Goal: Task Accomplishment & Management: Manage account settings

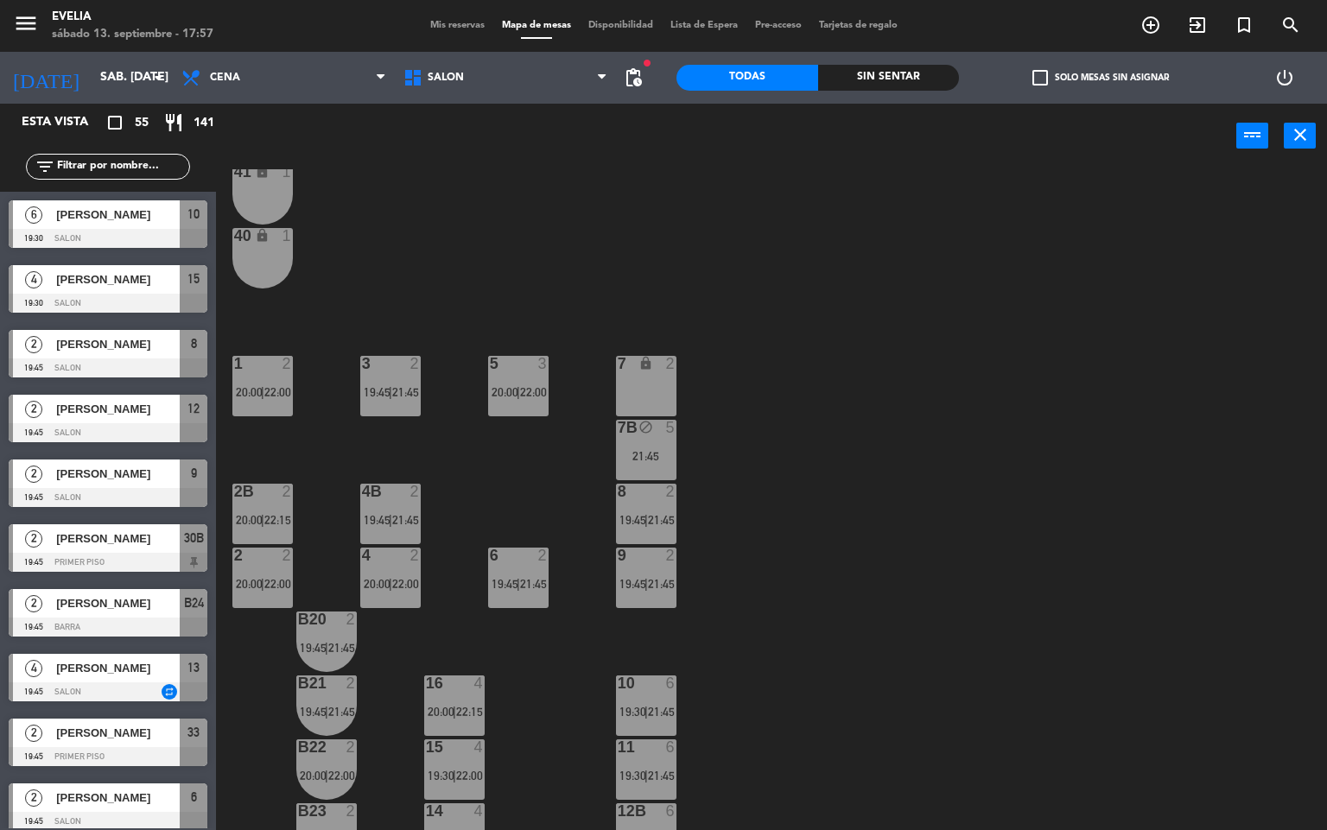
scroll to position [358, 0]
click at [394, 496] on div at bounding box center [390, 490] width 29 height 16
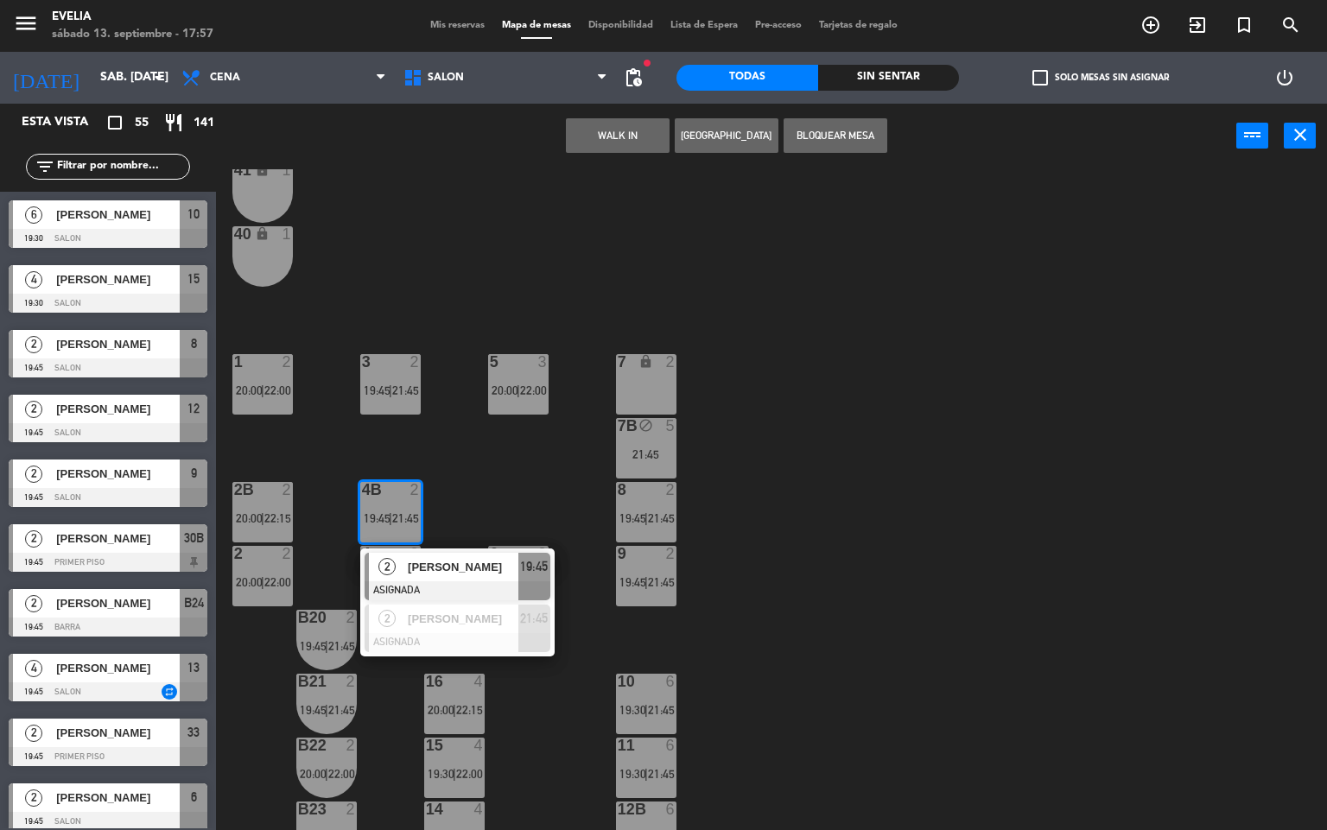
click at [264, 550] on div at bounding box center [262, 554] width 29 height 16
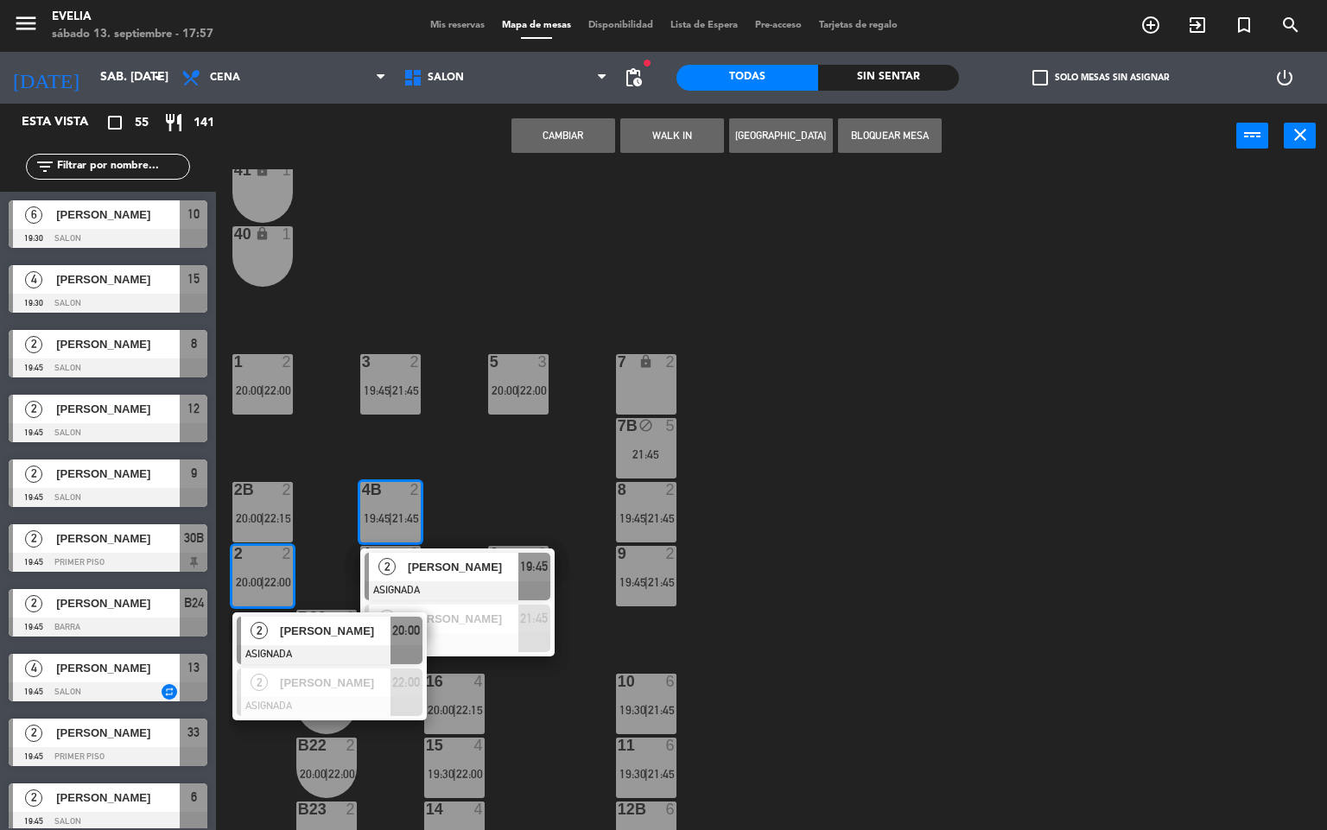
click at [905, 633] on div "34 2 19:45 | 21:45 33B 2 19:45 | 21:45 33 2 19:45 | 21:45 44 lock 1 32B 4 20:00…" at bounding box center [778, 500] width 1098 height 662
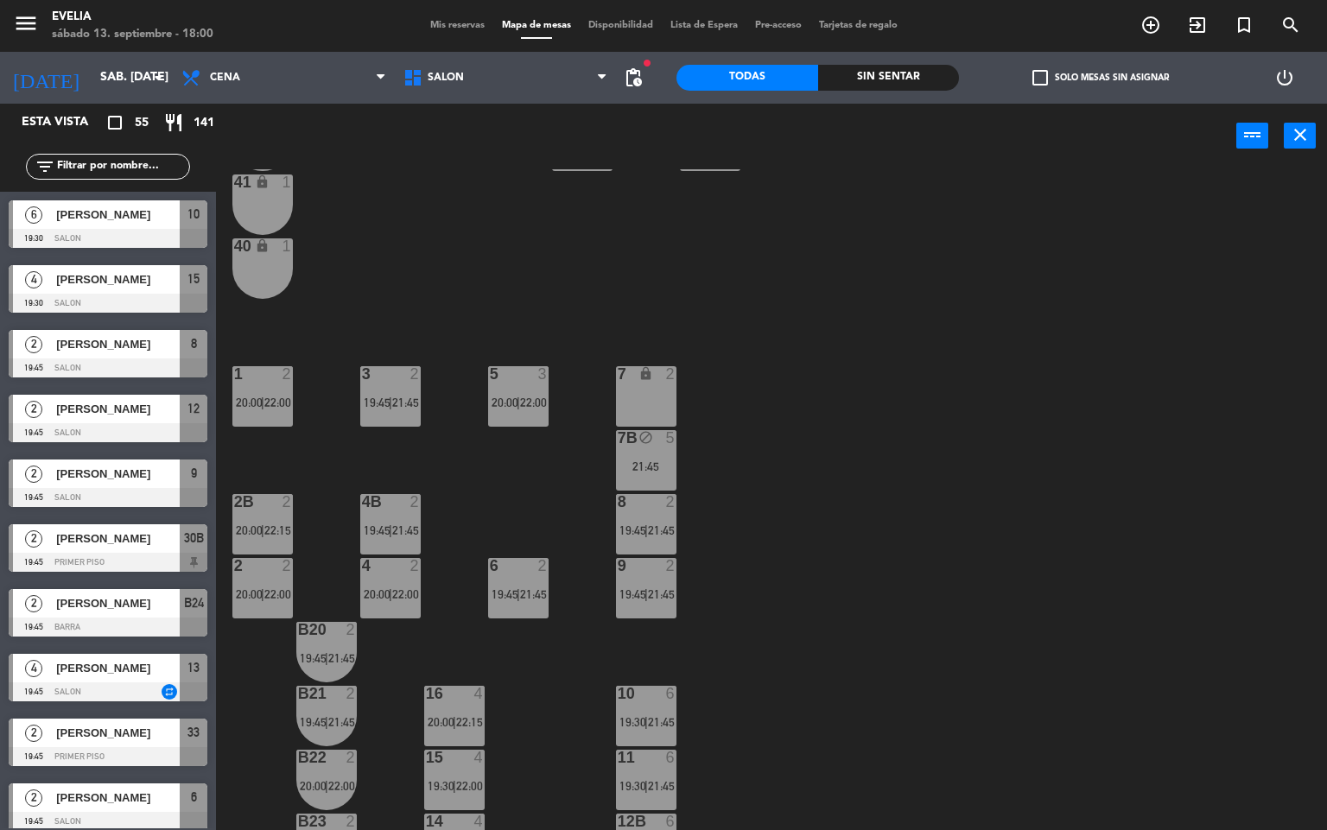
scroll to position [347, 0]
click at [366, 529] on span "19:45" at bounding box center [377, 529] width 27 height 14
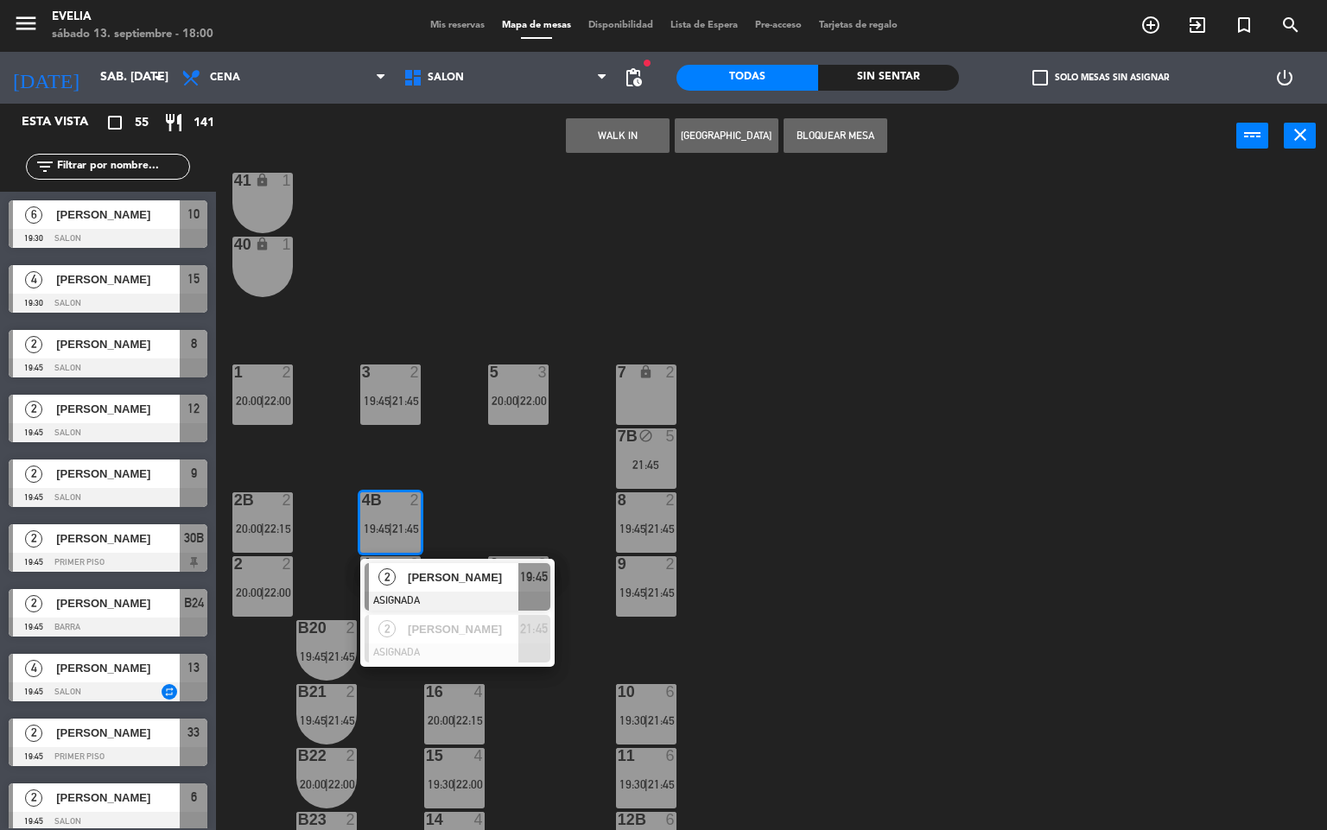
click at [931, 640] on div "34 2 19:45 | 21:45 33B 2 19:45 | 21:45 33 2 19:45 | 21:45 44 lock 1 32B 4 20:00…" at bounding box center [778, 500] width 1098 height 662
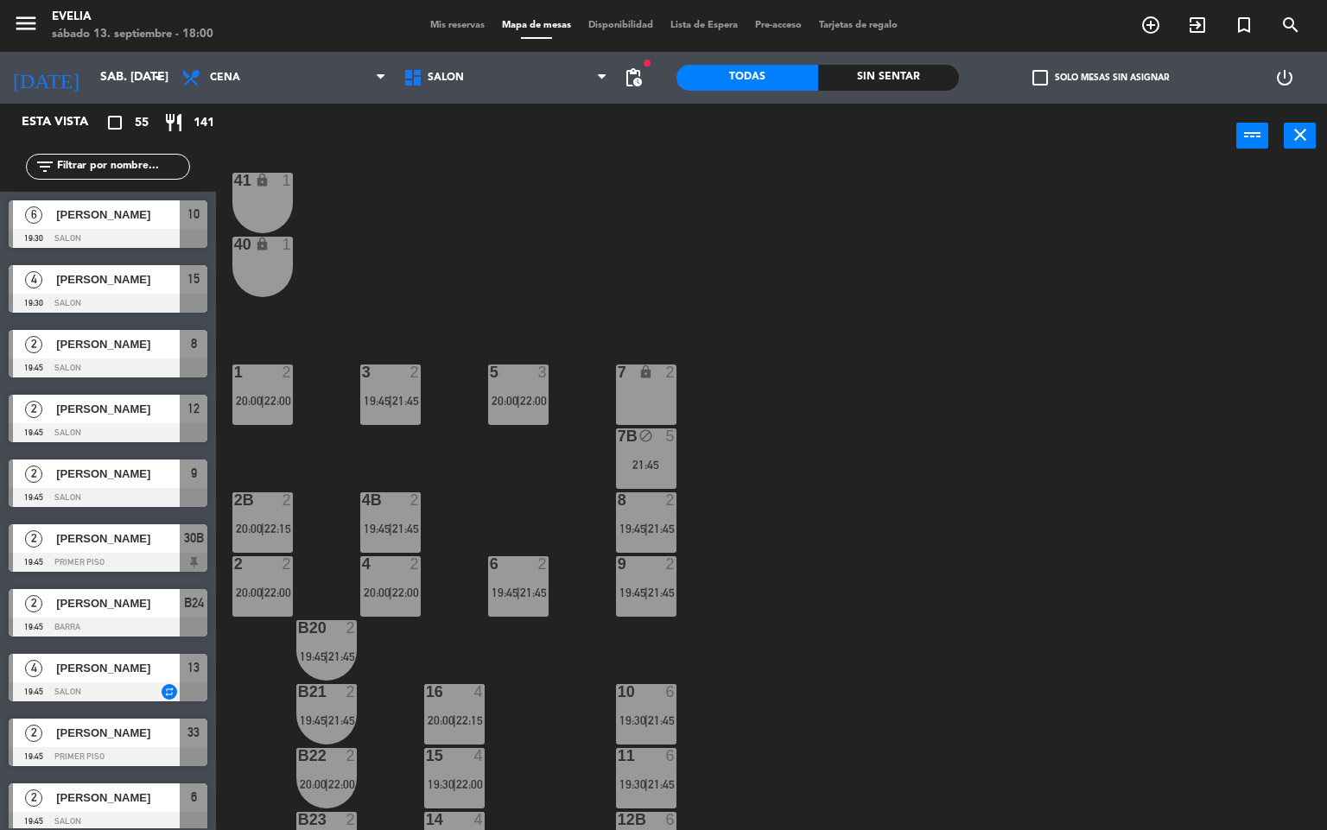
click at [397, 595] on span "22:00" at bounding box center [405, 593] width 27 height 14
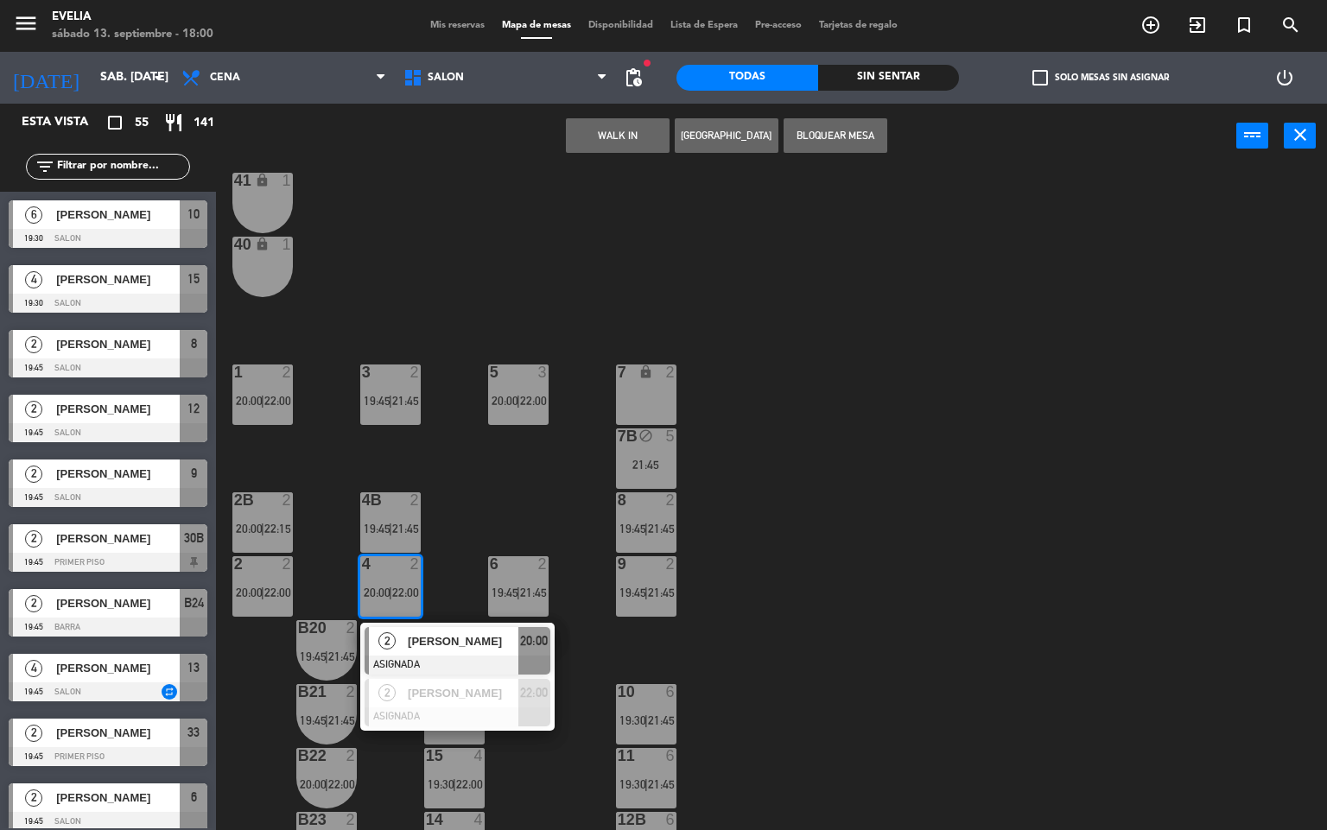
click at [919, 672] on div "34 2 19:45 | 21:45 33B 2 19:45 | 21:45 33 2 19:45 | 21:45 44 lock 1 32B 4 20:00…" at bounding box center [778, 500] width 1098 height 662
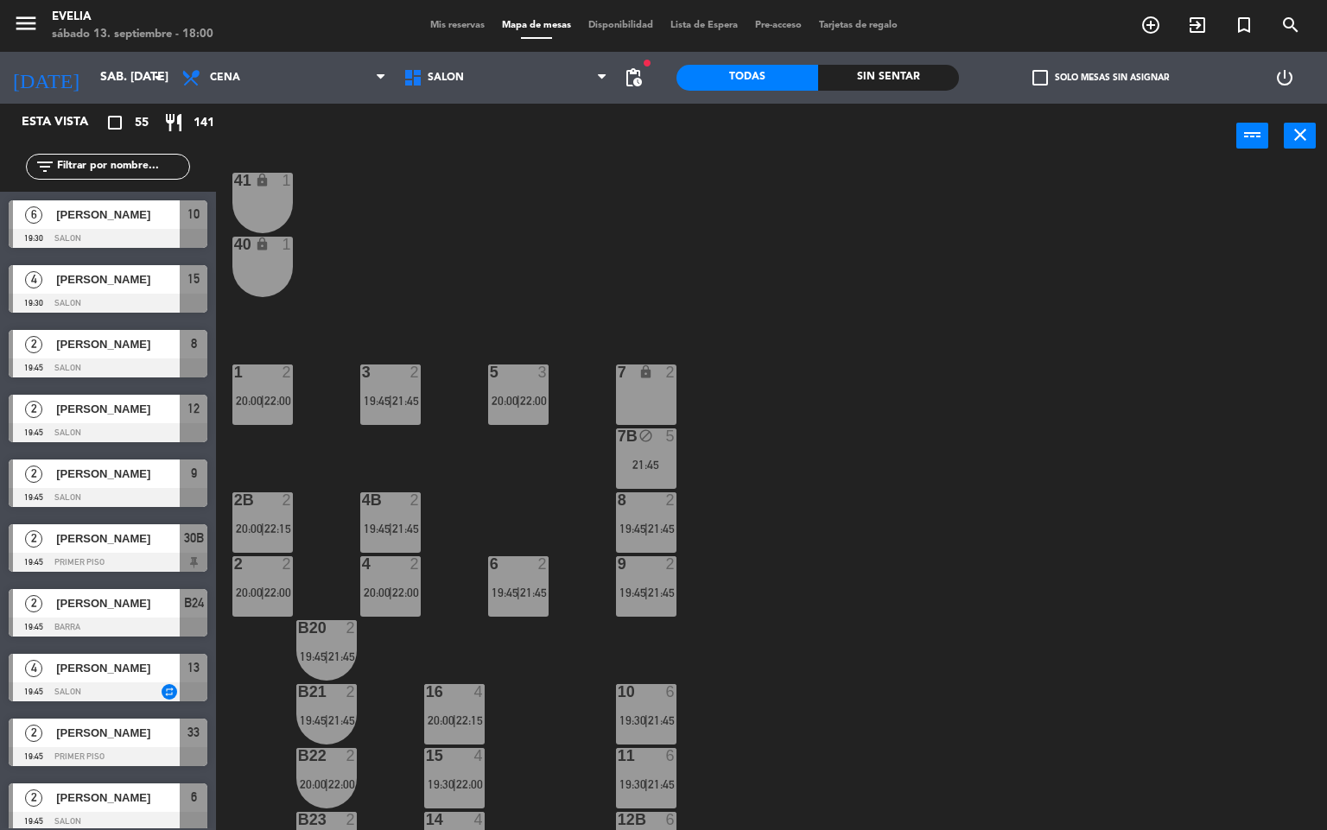
click at [259, 512] on div "2B 2 20:00 | 22:15" at bounding box center [262, 523] width 60 height 60
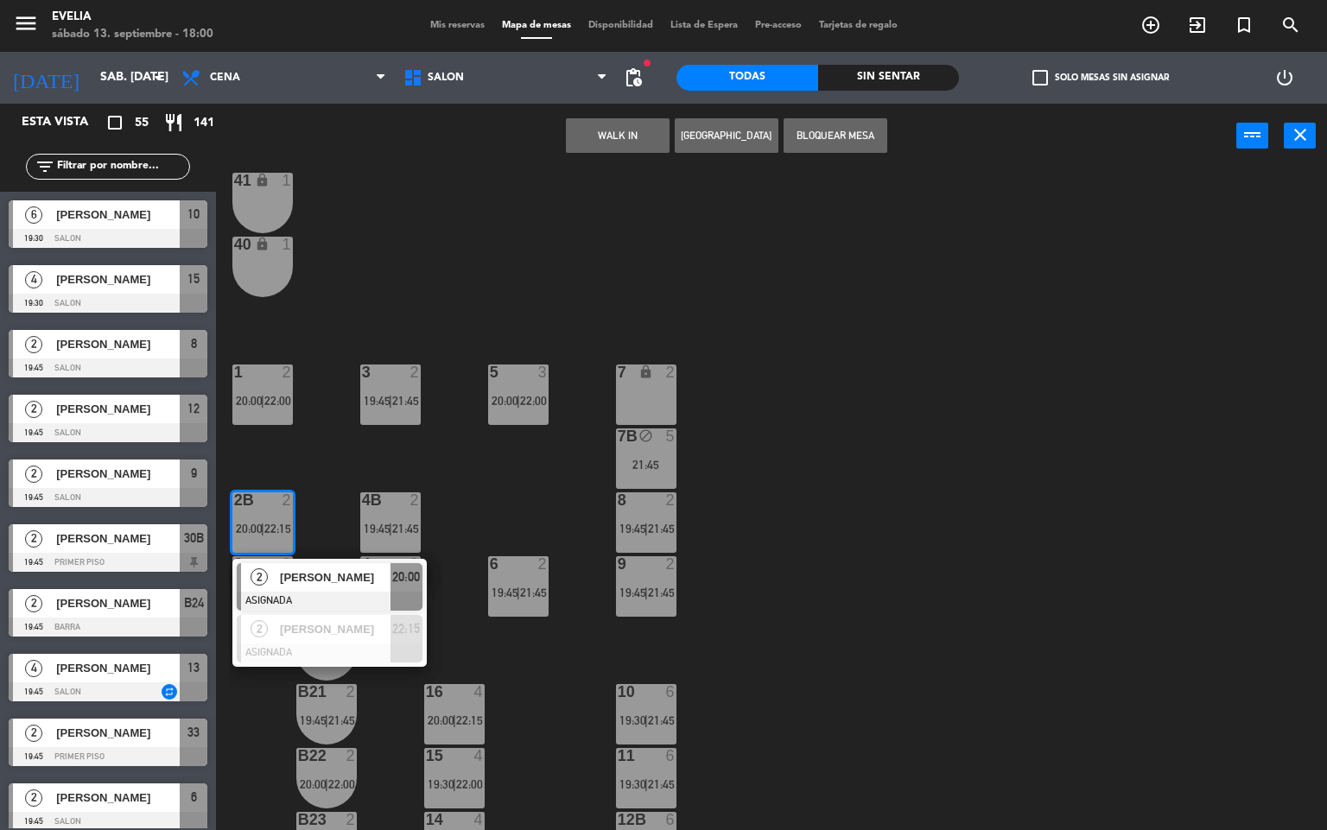
click at [919, 692] on div "34 2 19:45 | 21:45 33B 2 19:45 | 21:45 33 2 19:45 | 21:45 44 lock 1 32B 4 20:00…" at bounding box center [778, 500] width 1098 height 662
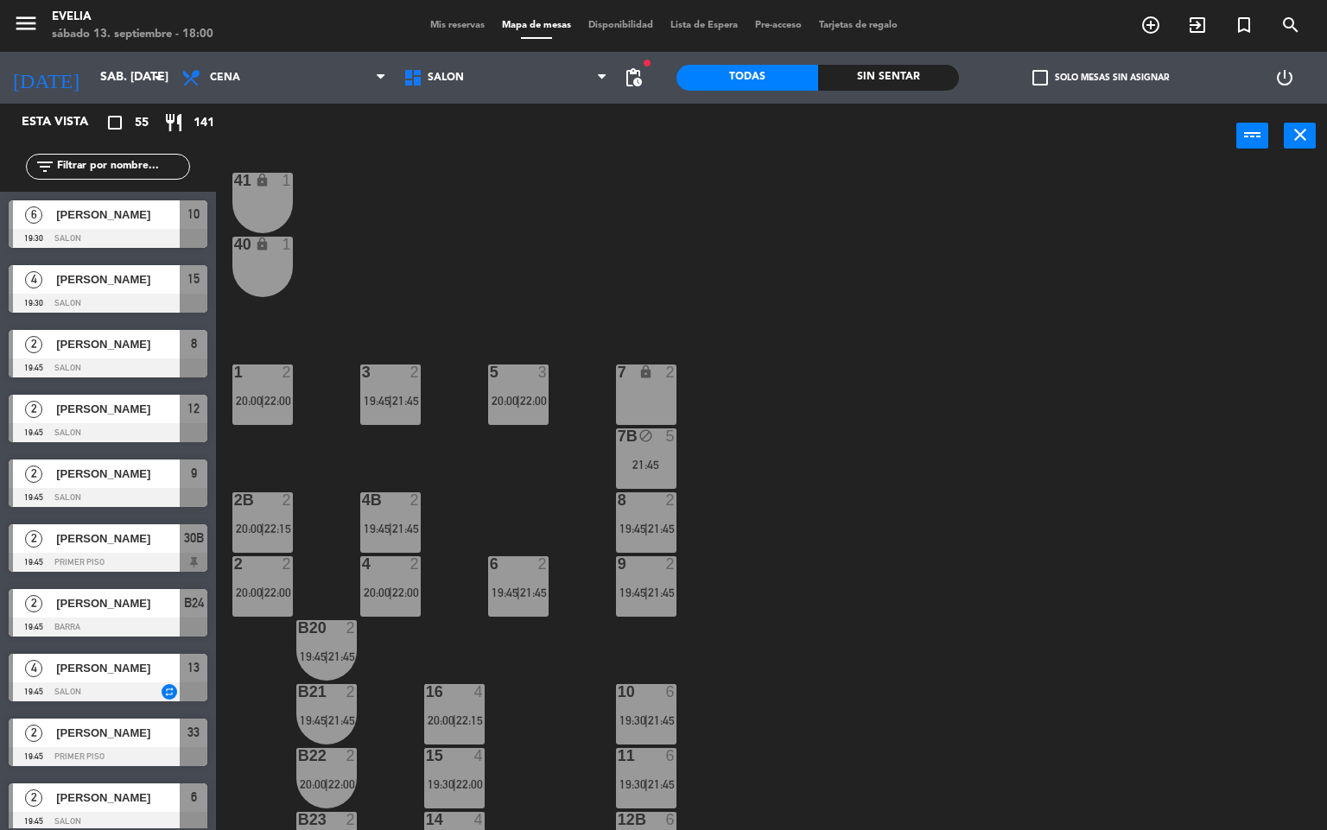
click at [259, 582] on div "2 2 20:00 | 22:00" at bounding box center [262, 586] width 60 height 60
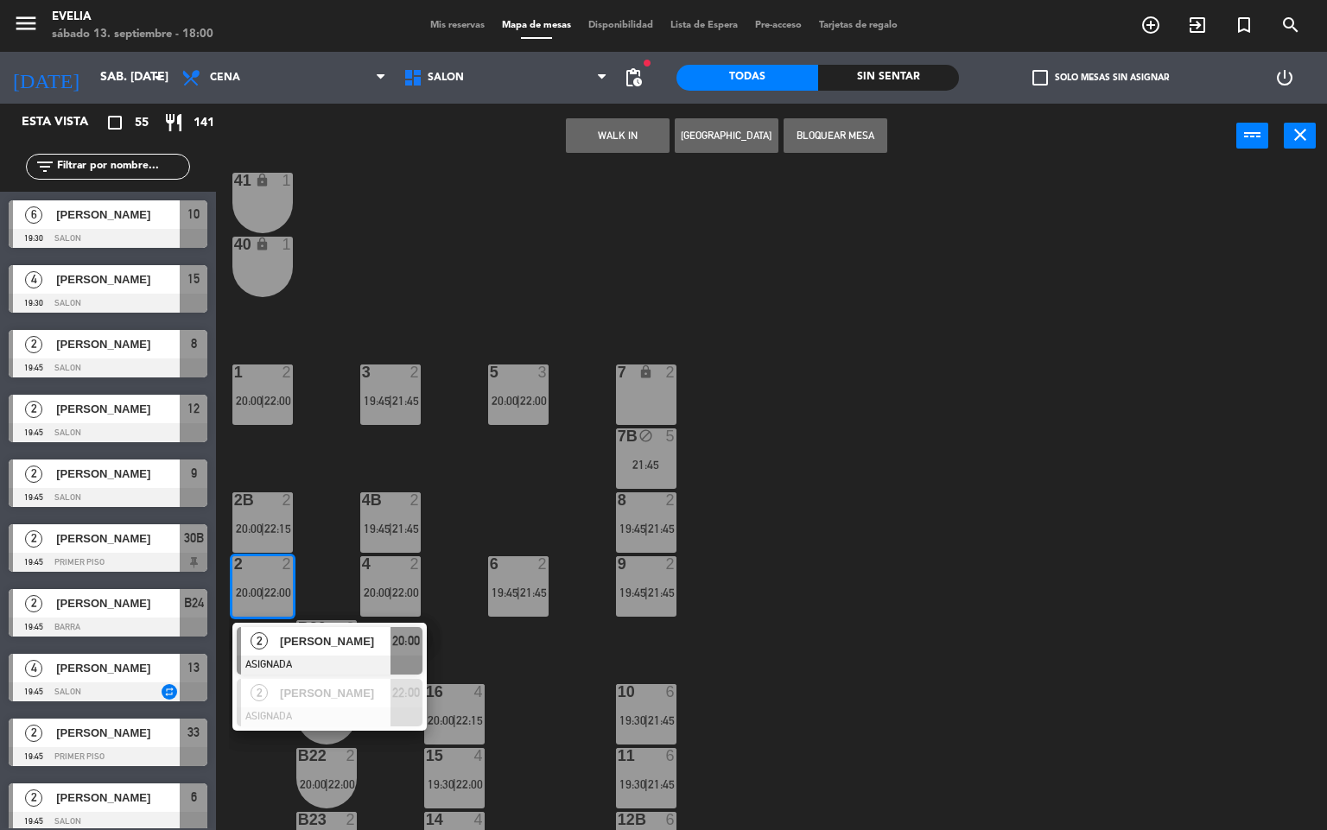
click at [898, 625] on div "34 2 19:45 | 21:45 33B 2 19:45 | 21:45 33 2 19:45 | 21:45 44 lock 1 32B 4 20:00…" at bounding box center [778, 500] width 1098 height 662
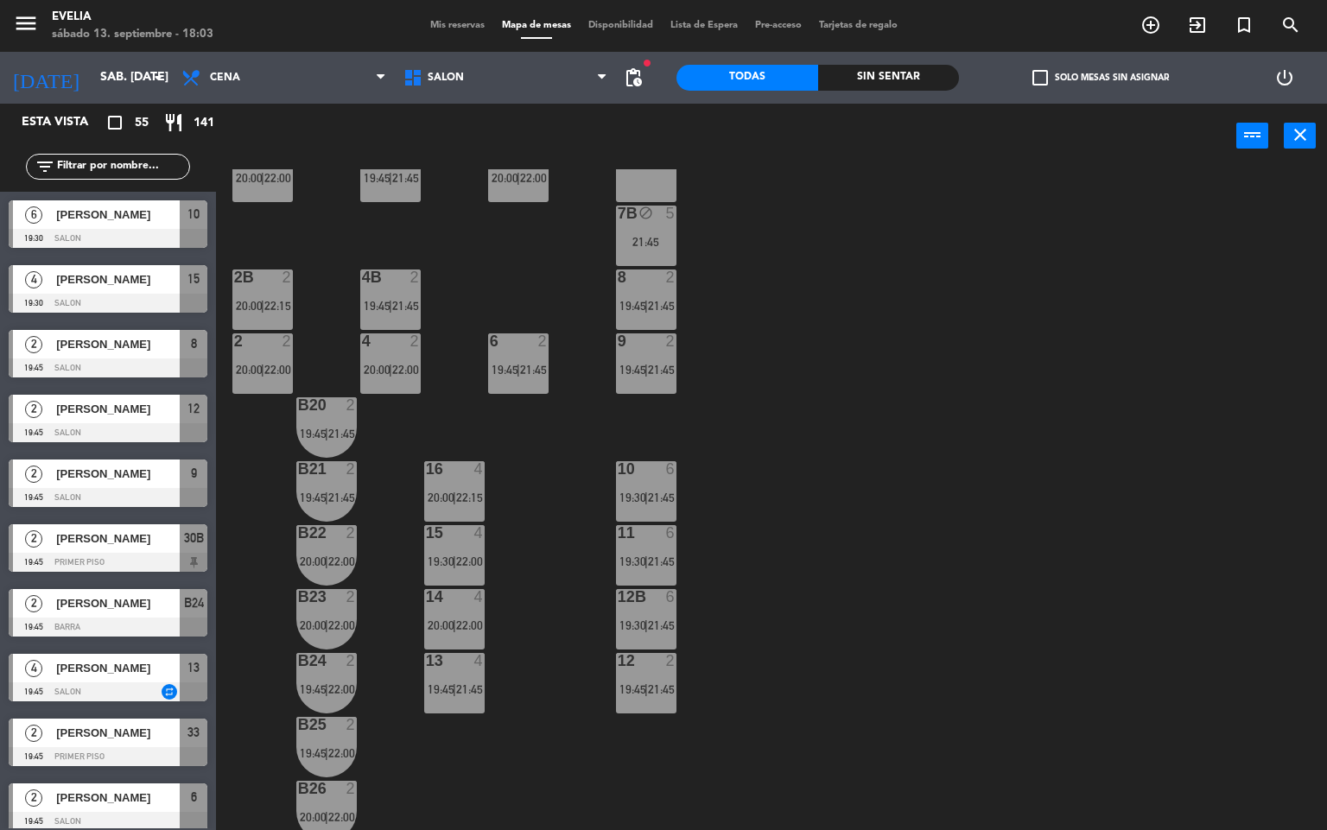
scroll to position [420, 0]
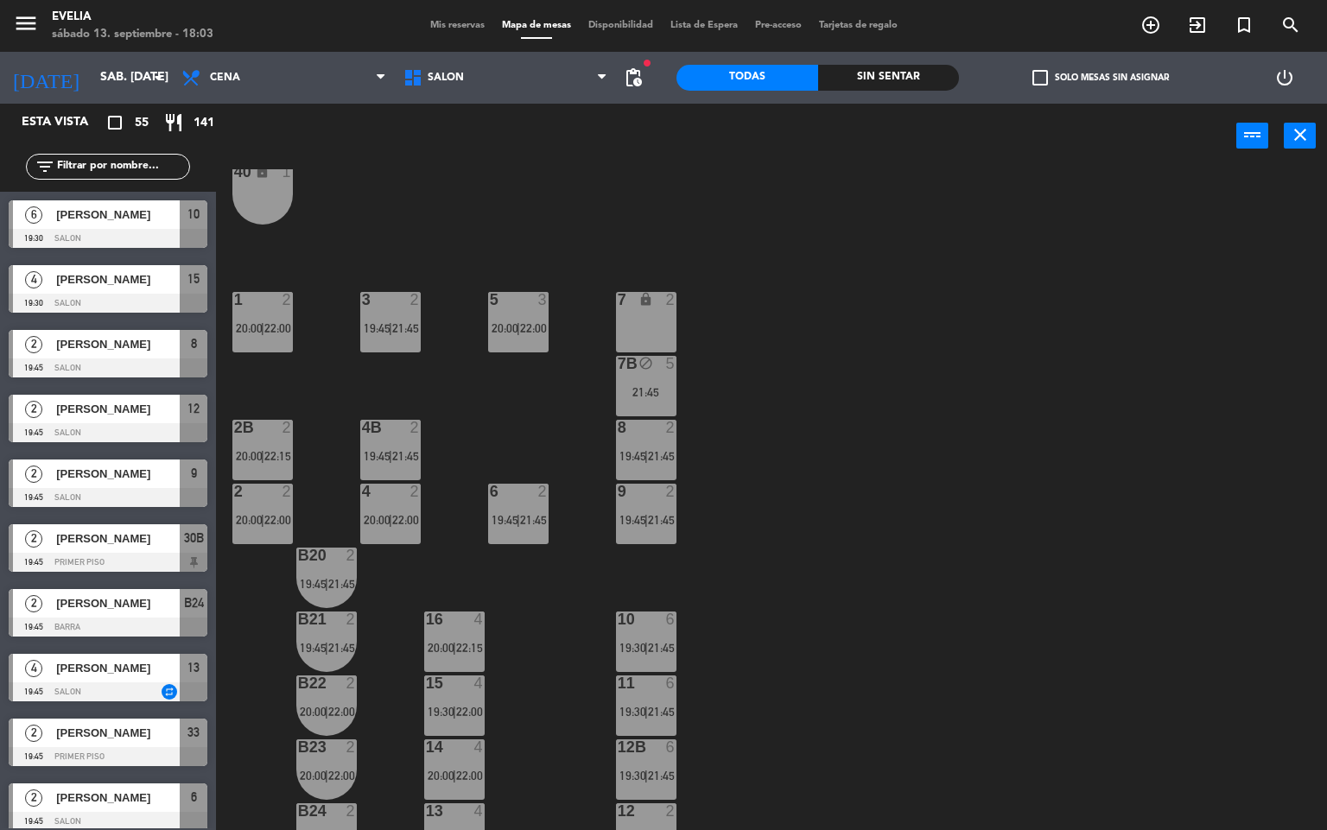
click at [636, 376] on div "7B block 5 21:45" at bounding box center [646, 386] width 60 height 60
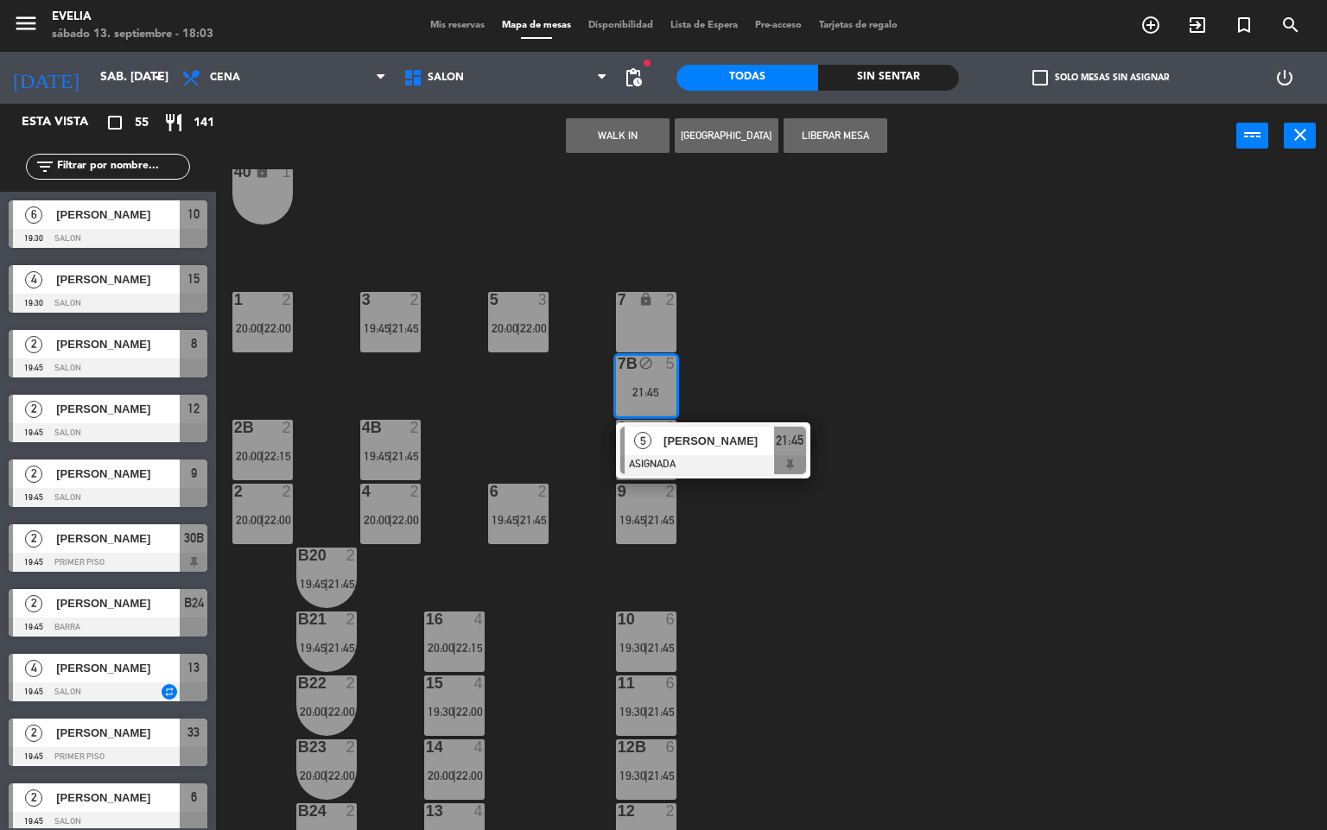
click at [900, 338] on div "34 2 19:45 | 21:45 33B 2 19:45 | 21:45 33 2 19:45 | 21:45 44 lock 1 32B 4 20:00…" at bounding box center [778, 500] width 1098 height 662
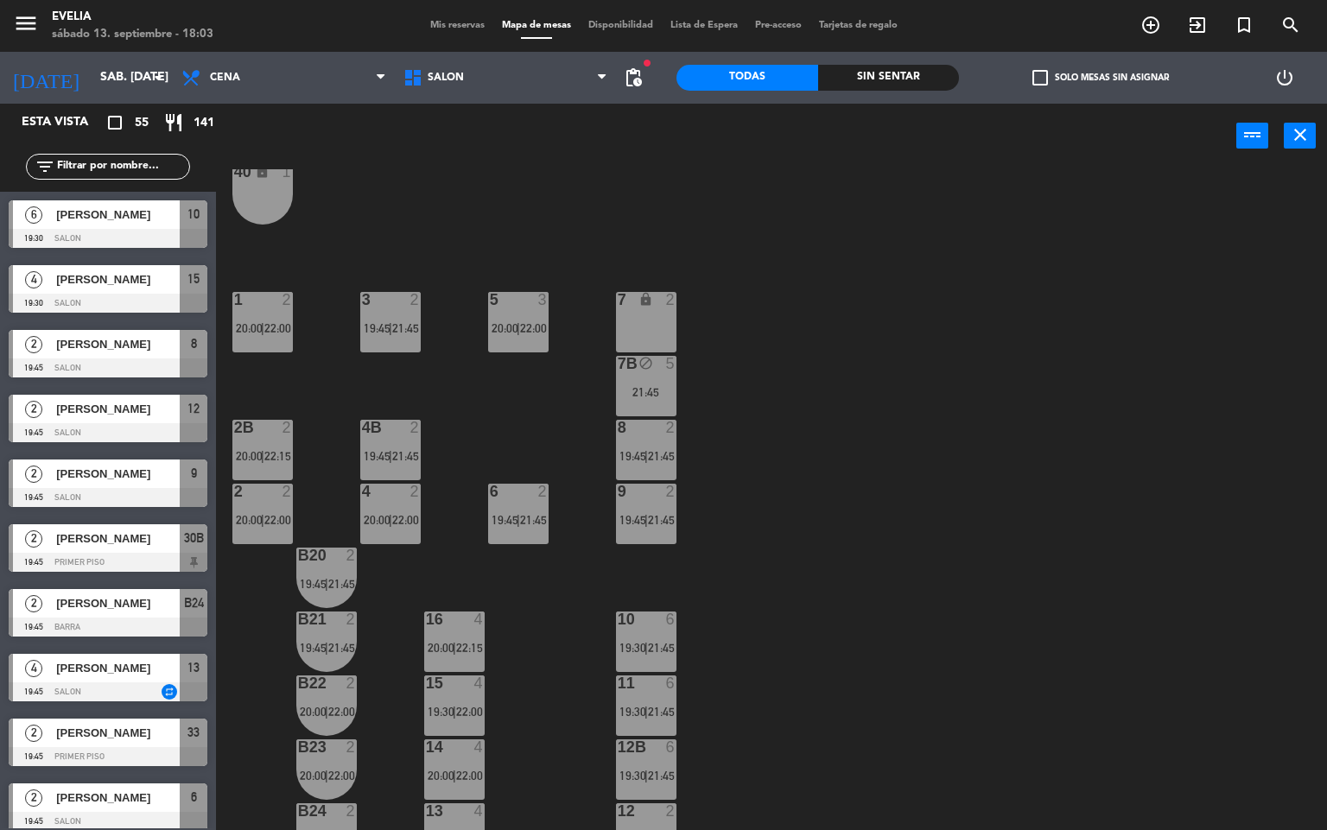
click at [658, 521] on span "21:45" at bounding box center [661, 520] width 27 height 14
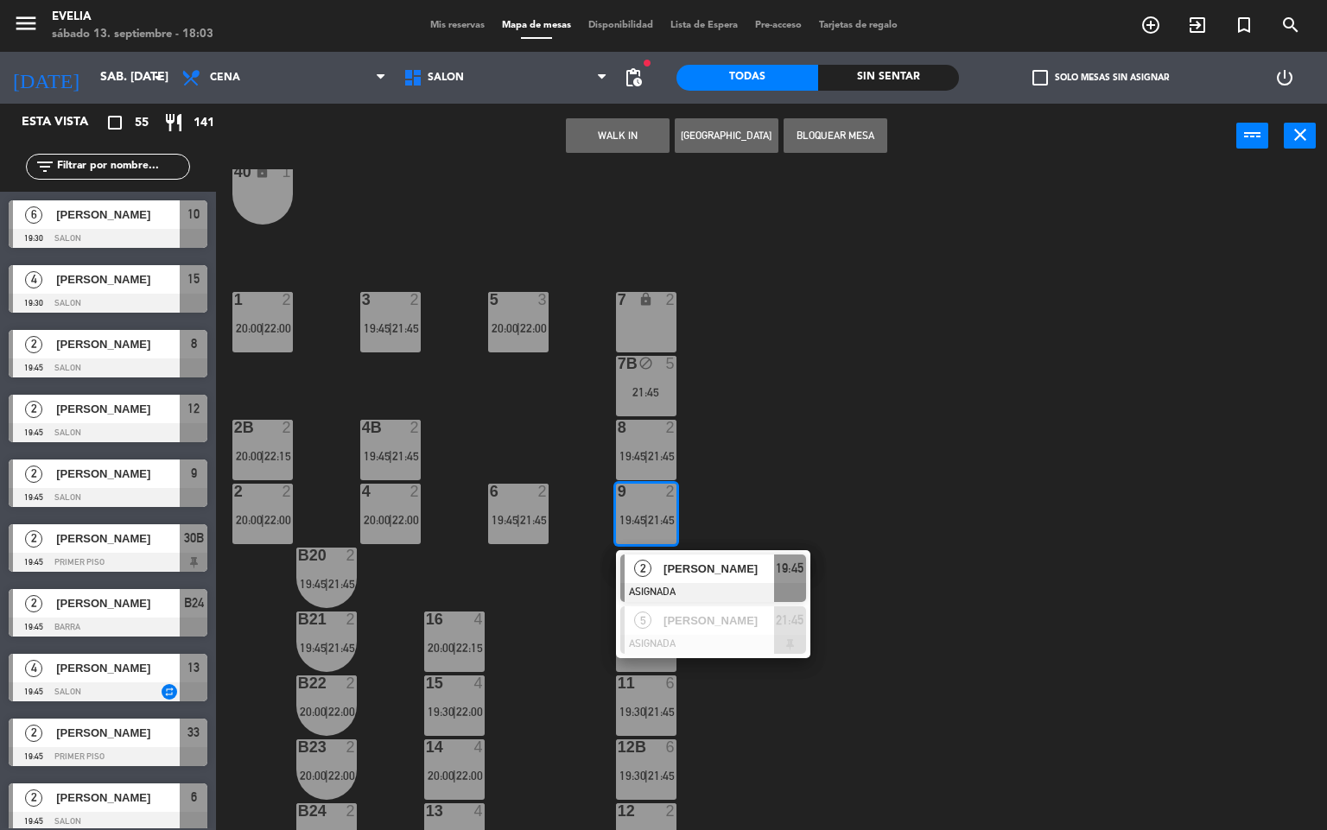
click at [817, 356] on div "34 2 19:45 | 21:45 33B 2 19:45 | 21:45 33 2 19:45 | 21:45 44 lock 1 32B 4 20:00…" at bounding box center [778, 500] width 1098 height 662
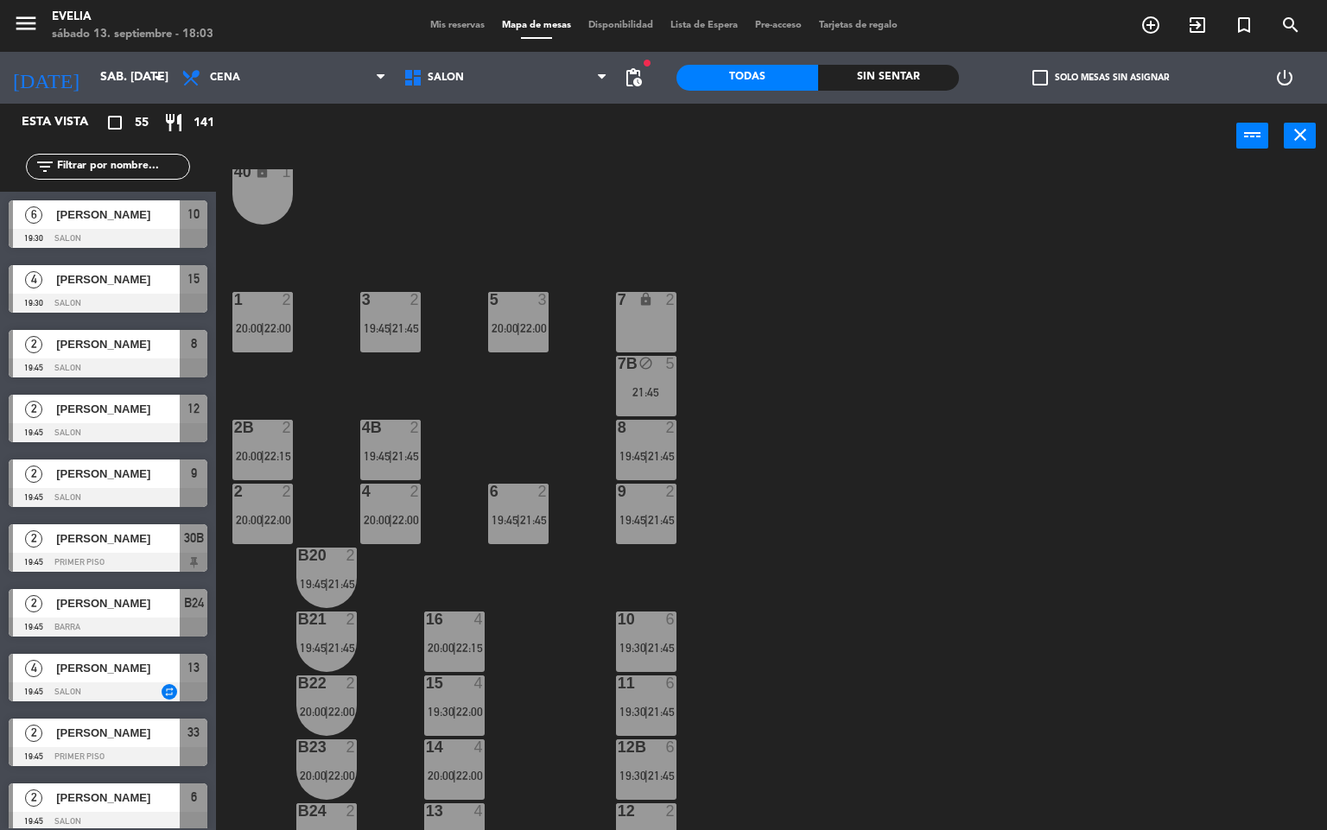
click at [656, 499] on div at bounding box center [646, 492] width 29 height 16
click at [786, 413] on div "34 2 19:45 | 21:45 33B 2 19:45 | 21:45 33 2 19:45 | 21:45 44 lock 1 32B 4 20:00…" at bounding box center [778, 500] width 1098 height 662
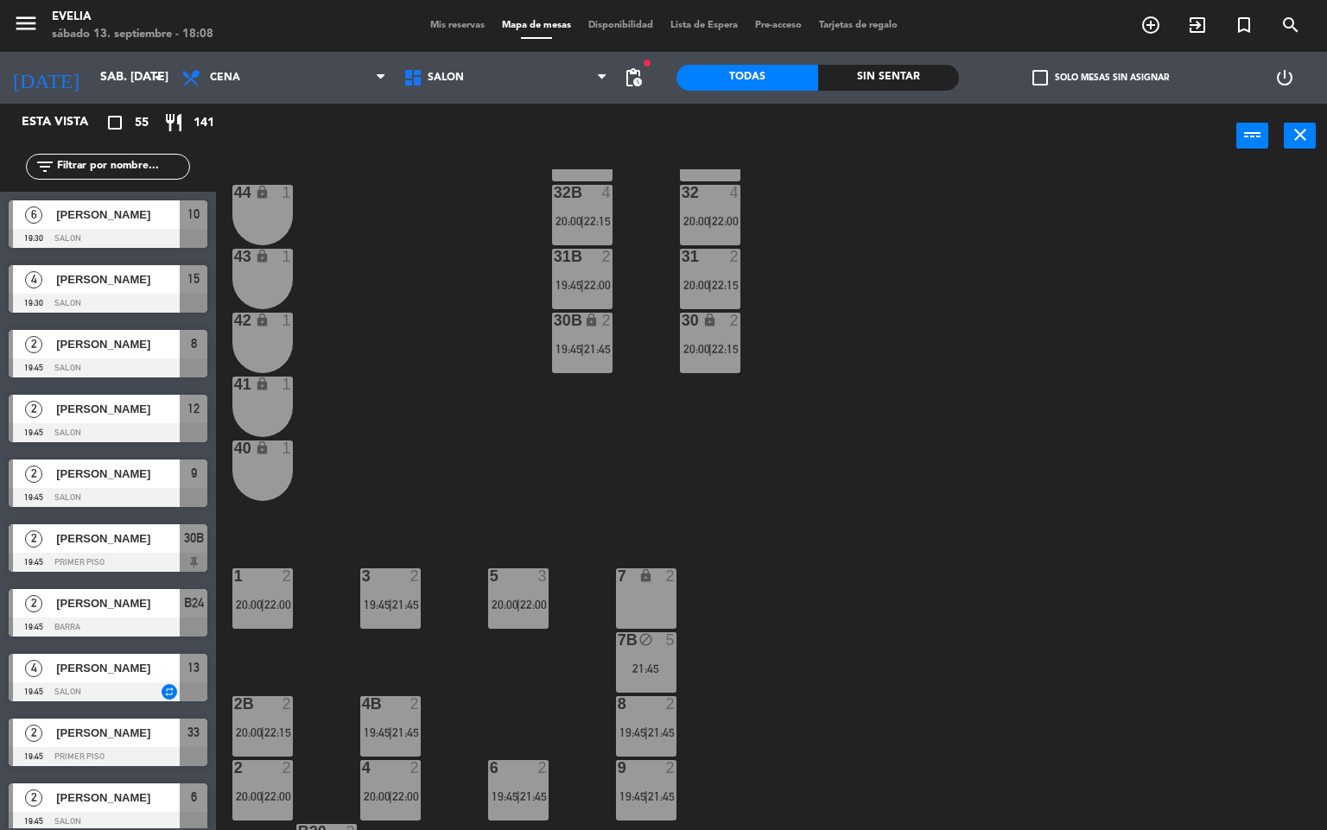
scroll to position [644, 0]
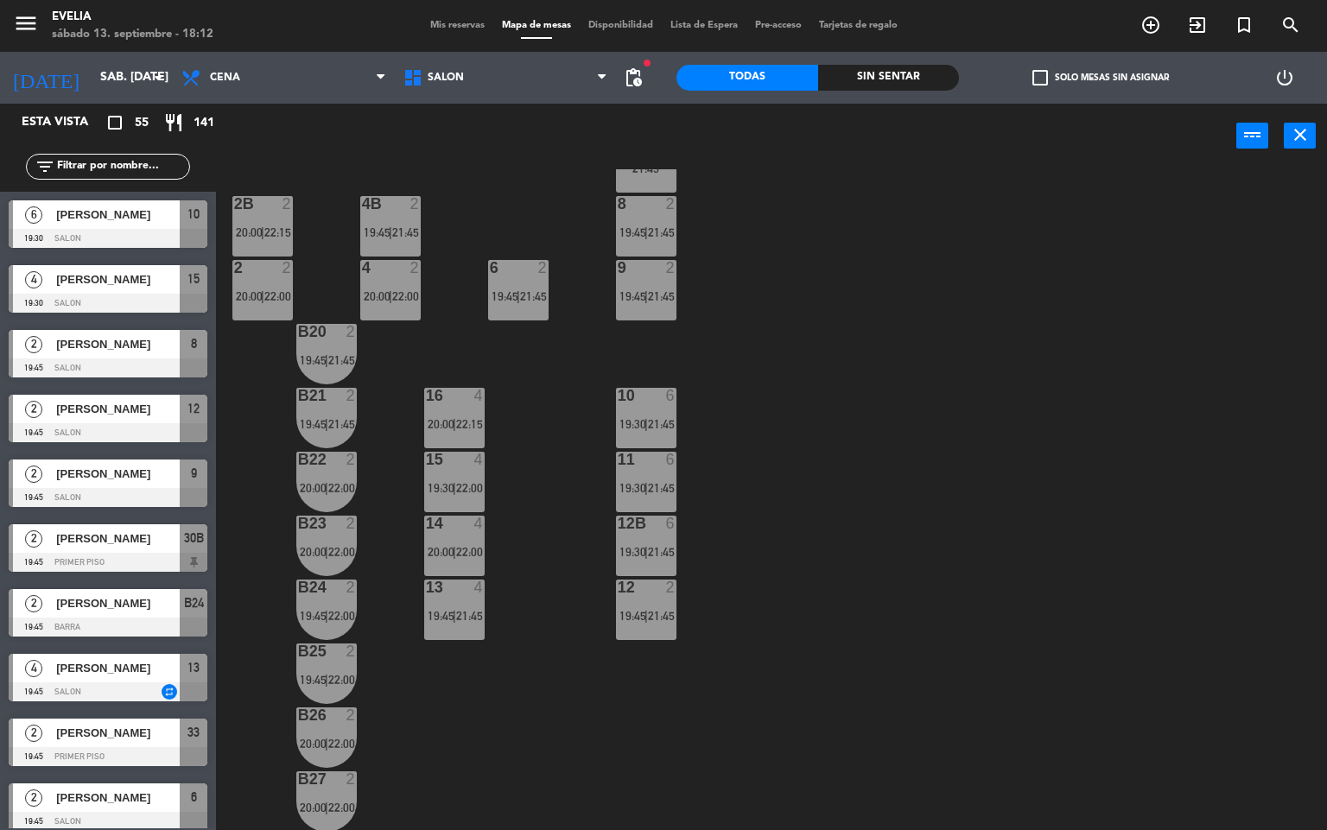
click at [814, 461] on div "34 2 19:45 | 21:45 33B 2 19:45 | 21:45 33 2 19:45 | 21:45 44 lock 1 32B 4 20:00…" at bounding box center [778, 500] width 1098 height 662
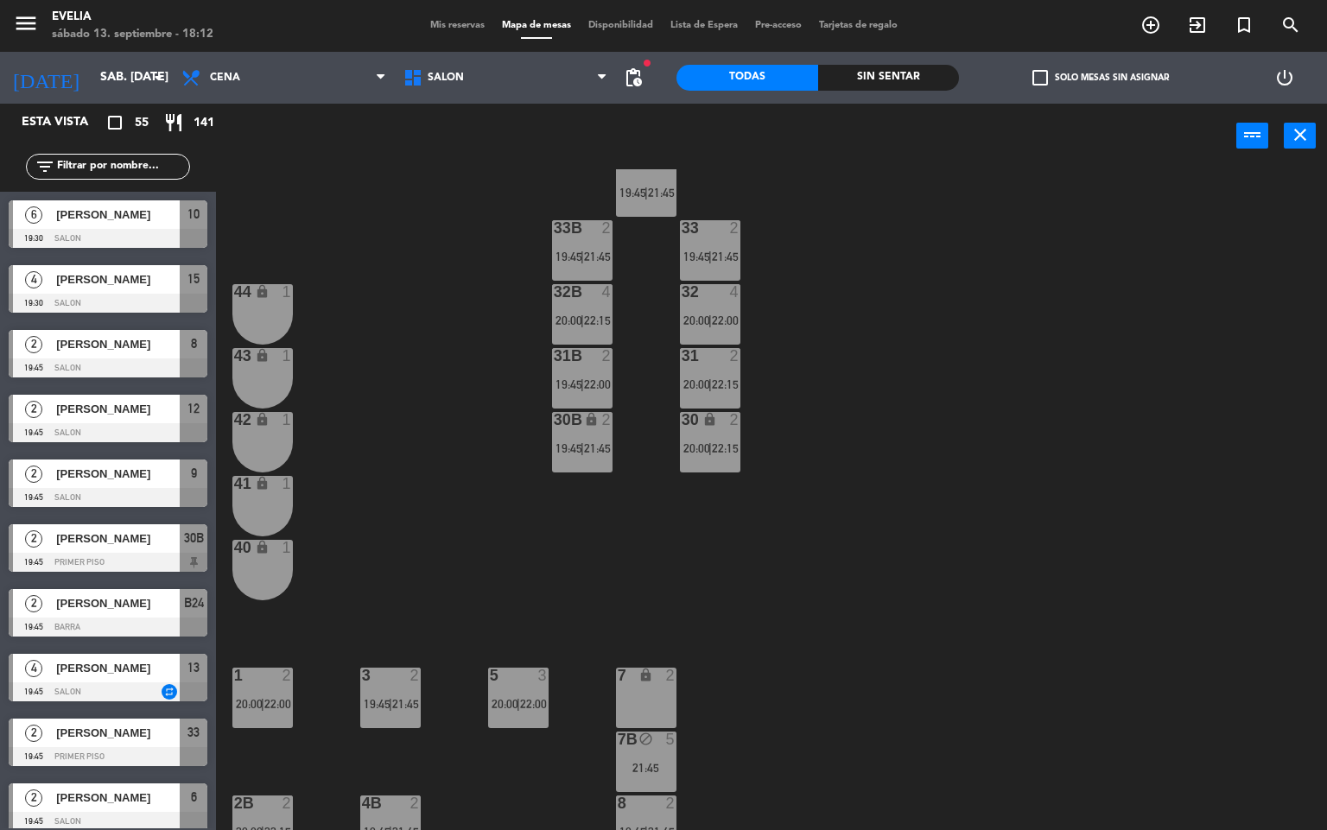
scroll to position [6, 0]
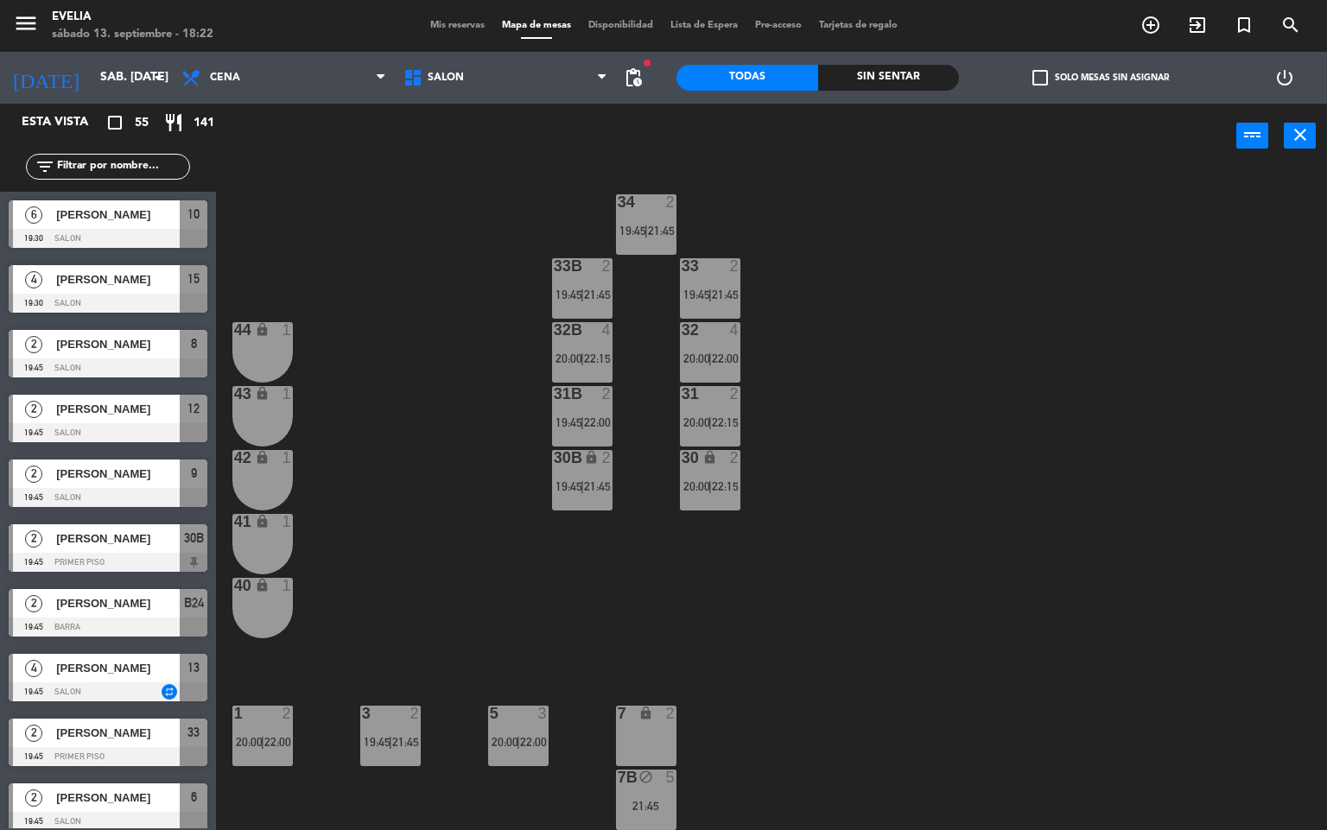
click at [757, 830] on html "close × [PERSON_NAME] × chrome_reader_mode Listado de Reservas account_box Clie…" at bounding box center [663, 415] width 1327 height 830
click at [496, 350] on div "34 2 19:45 | 21:45 33B 2 19:45 | 21:45 33 2 19:45 | 21:45 44 lock 1 32B 4 20:00…" at bounding box center [778, 500] width 1098 height 662
click at [464, 23] on span "Mis reservas" at bounding box center [458, 26] width 72 height 10
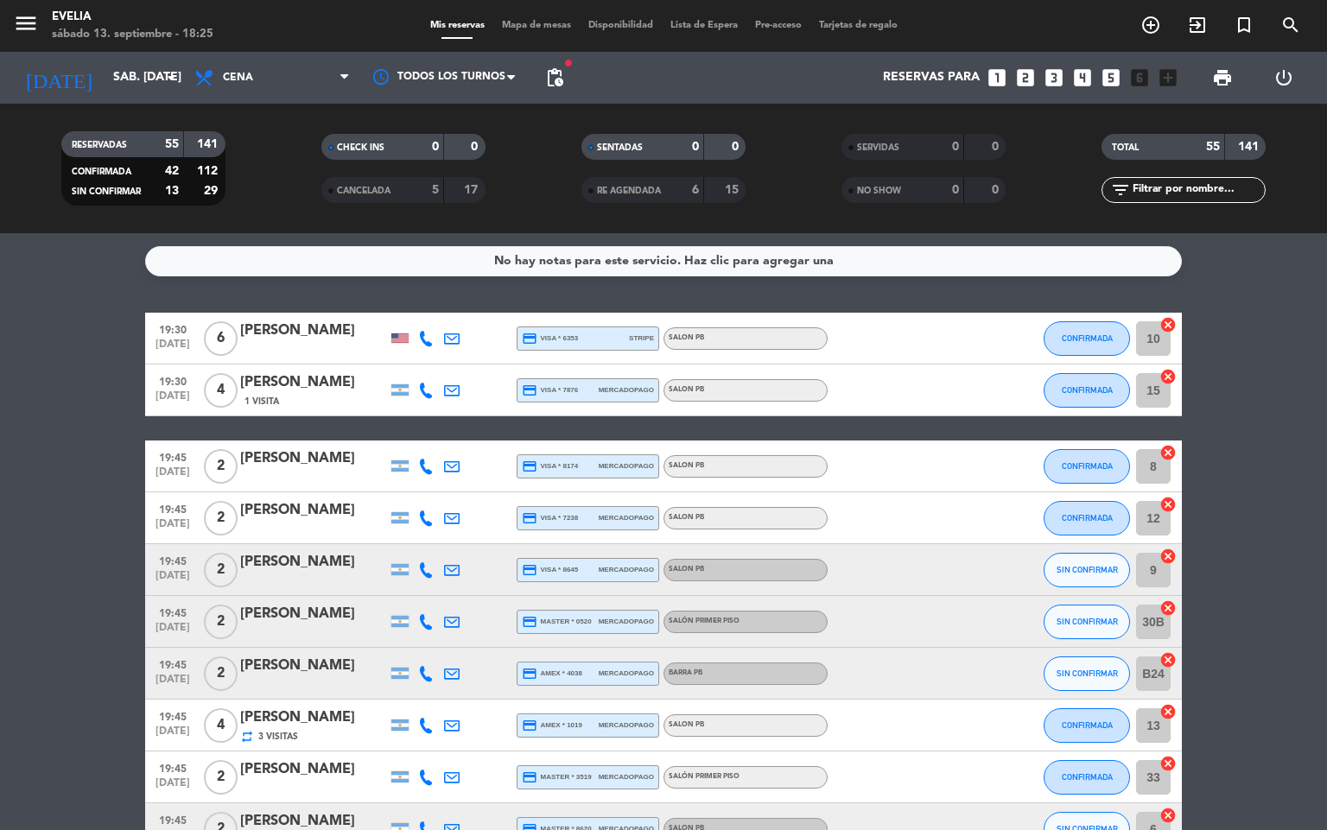
drag, startPoint x: 1275, startPoint y: 438, endPoint x: 1283, endPoint y: 434, distance: 8.9
